Goal: Transaction & Acquisition: Obtain resource

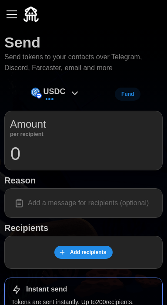
click at [49, 92] on p "USDC" at bounding box center [55, 91] width 22 height 13
click at [74, 94] on icon at bounding box center [74, 93] width 5 height 3
click at [74, 96] on icon at bounding box center [75, 93] width 10 height 10
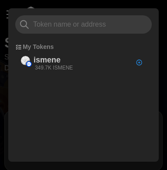
click at [42, 66] on p "349.7K ISMENE" at bounding box center [54, 67] width 38 height 7
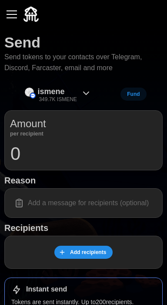
click at [20, 147] on input "0" at bounding box center [83, 154] width 147 height 22
type input "15000"
click at [41, 200] on input at bounding box center [83, 203] width 147 height 18
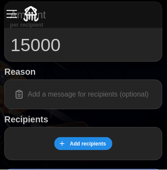
scroll to position [109, 0]
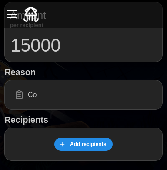
type input "C"
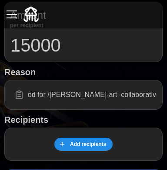
scroll to position [0, 199]
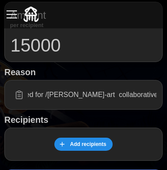
click at [81, 94] on input "Thank you and congratulations for the beautiful piece you dropped for /[PERSON_…" at bounding box center [83, 94] width 147 height 18
type input "Thank you and congratulations for the beautiful piece you dropped for /[PERSON_…"
click at [71, 142] on span "Add recipients" at bounding box center [88, 144] width 36 height 12
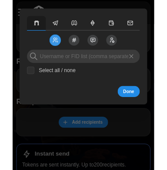
scroll to position [90, 0]
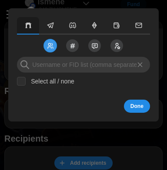
click at [54, 64] on input at bounding box center [83, 65] width 133 height 16
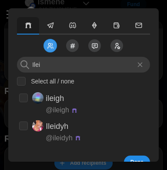
type input "Ilei"
click at [26, 98] on input "checkbox" at bounding box center [23, 97] width 9 height 9
checkbox input "true"
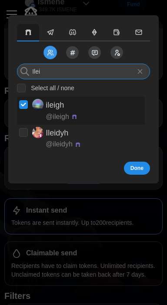
click at [58, 70] on input "Ilei" at bounding box center [83, 72] width 133 height 16
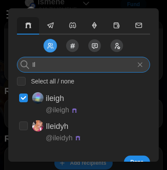
type input "I"
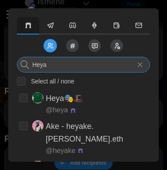
type input "Heya"
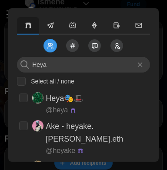
click at [22, 124] on input "checkbox" at bounding box center [23, 125] width 9 height 9
checkbox input "true"
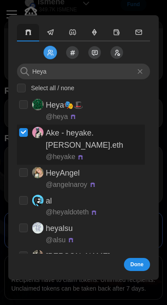
click at [142, 69] on icon at bounding box center [141, 72] width 8 height 8
click at [141, 71] on icon at bounding box center [141, 72] width 8 height 8
click at [139, 72] on icon at bounding box center [140, 72] width 4 height 4
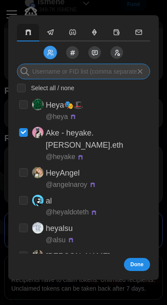
click at [49, 70] on input at bounding box center [83, 72] width 133 height 16
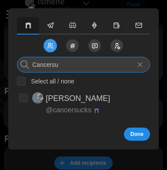
type input "Cancersu"
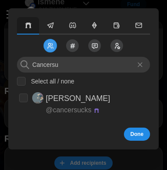
click at [23, 99] on input "checkbox" at bounding box center [23, 97] width 9 height 9
checkbox input "true"
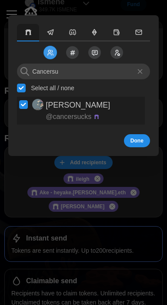
click at [138, 140] on span "Done" at bounding box center [137, 141] width 13 height 12
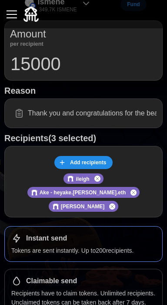
click at [65, 161] on icon "dots" at bounding box center [62, 162] width 7 height 7
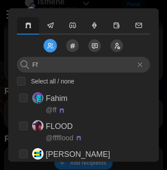
type input "F"
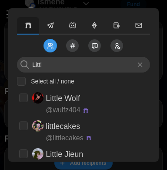
type input "Littl"
click at [19, 126] on input "checkbox" at bounding box center [23, 125] width 9 height 9
checkbox input "true"
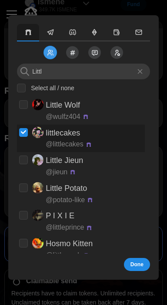
click at [131, 263] on button "Done" at bounding box center [137, 264] width 26 height 13
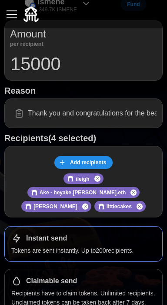
click at [67, 158] on span "Add recipients" at bounding box center [83, 163] width 48 height 12
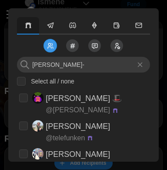
type input "[PERSON_NAME]-"
click at [23, 99] on input "checkbox" at bounding box center [23, 97] width 9 height 9
checkbox input "true"
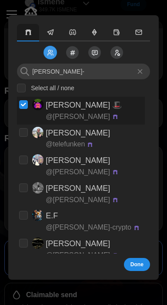
click at [130, 263] on button "Done" at bounding box center [137, 264] width 26 height 13
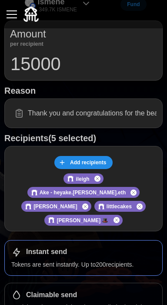
click at [71, 160] on span "Add recipients" at bounding box center [83, 163] width 48 height 12
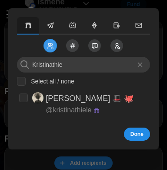
type input "Kristinathie"
click at [22, 99] on input "checkbox" at bounding box center [23, 97] width 9 height 9
checkbox input "true"
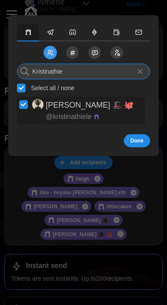
click at [71, 72] on input "Kristinathie" at bounding box center [83, 72] width 133 height 16
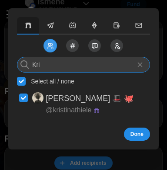
type input "Kr"
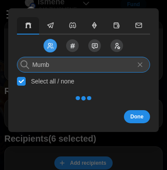
type input "Mumbl"
checkbox input "false"
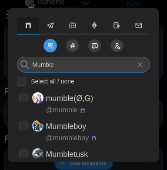
type input "Mumble"
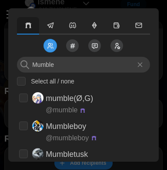
click at [23, 124] on input "checkbox" at bounding box center [23, 125] width 9 height 9
checkbox input "true"
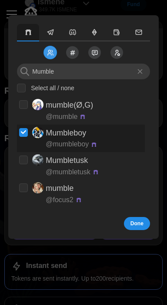
click at [133, 224] on span "Done" at bounding box center [137, 224] width 13 height 12
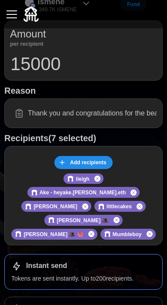
click at [70, 161] on span "Add recipients" at bounding box center [83, 163] width 48 height 12
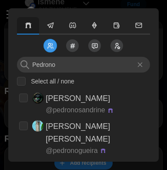
type input "Pedrono"
click at [20, 98] on input "checkbox" at bounding box center [23, 97] width 9 height 9
checkbox input "true"
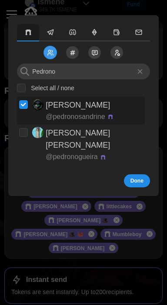
click at [132, 175] on span "Done" at bounding box center [137, 181] width 13 height 12
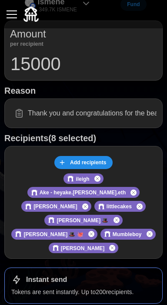
click at [37, 113] on input "Thank you and congratulations for the beautiful piece you dropped for /[PERSON_…" at bounding box center [83, 113] width 147 height 18
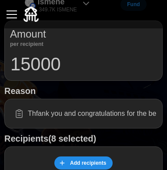
type input "Thank you and congratulations for the beautiful piece you dropped for /[PERSON_…"
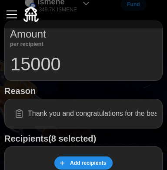
click at [75, 161] on span "Add recipients" at bounding box center [88, 163] width 36 height 12
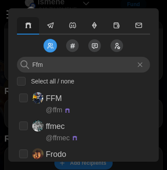
type input "Ffm"
click at [24, 123] on input "checkbox" at bounding box center [23, 125] width 9 height 9
checkbox input "true"
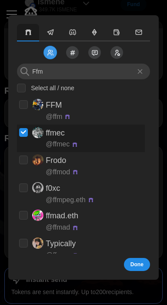
click at [133, 262] on span "Done" at bounding box center [137, 265] width 13 height 12
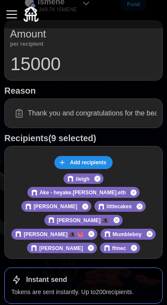
click at [71, 157] on span "Add recipients" at bounding box center [88, 163] width 36 height 12
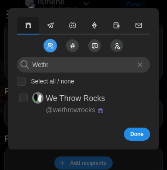
type input "Wethr"
click at [22, 99] on input "checkbox" at bounding box center [23, 97] width 9 height 9
checkbox input "true"
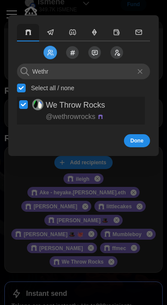
click at [140, 143] on span "Done" at bounding box center [137, 141] width 13 height 12
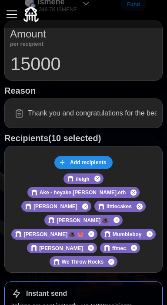
click at [89, 113] on input "Thank you and congratulations for the beautiful piece you dropped for /[PERSON_…" at bounding box center [83, 113] width 147 height 18
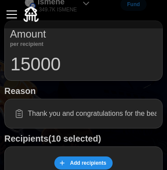
click at [145, 112] on input "Thank you and congratulations for the beautiful piece you dropped for /[PERSON_…" at bounding box center [83, 113] width 147 height 18
click at [153, 114] on input "Thank you and congratulations for the beautiful piece you dropped for /[PERSON_…" at bounding box center [83, 113] width 147 height 18
click at [155, 113] on input "Thank you and congratulations for the autiful piece you dropped for /sayily-art…" at bounding box center [83, 113] width 147 height 18
click at [154, 113] on input "Thank you and congratulations for the tiful piece you dropped for /sayily-art c…" at bounding box center [83, 113] width 147 height 18
click at [154, 113] on input "Thank you and congratulations for the tul piece you dropped for /sayily-art col…" at bounding box center [83, 113] width 147 height 18
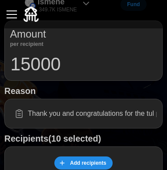
click at [155, 113] on input "Thank you and congratulations for the tul piece you dropped for /sayily-art col…" at bounding box center [83, 113] width 147 height 18
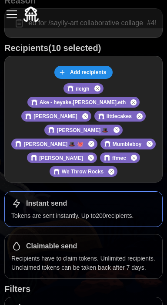
scroll to position [180, 0]
type input "Thank you and congratulations for the awesome piece you dropped for /sayily-art…"
click at [30, 212] on p "Tokens are sent instantly. Up to 200 recipients." at bounding box center [83, 216] width 145 height 9
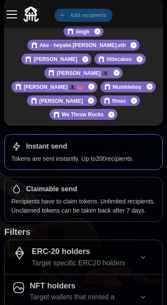
scroll to position [253, 0]
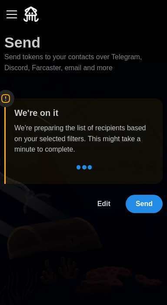
scroll to position [0, 0]
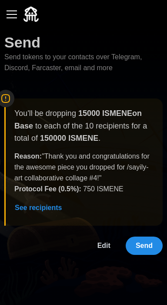
click at [142, 248] on span "Send" at bounding box center [144, 245] width 17 height 17
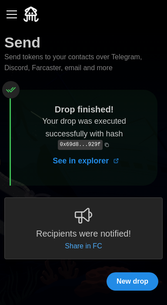
click at [75, 243] on link "Share in FC" at bounding box center [83, 246] width 37 height 11
